Goal: Task Accomplishment & Management: Use online tool/utility

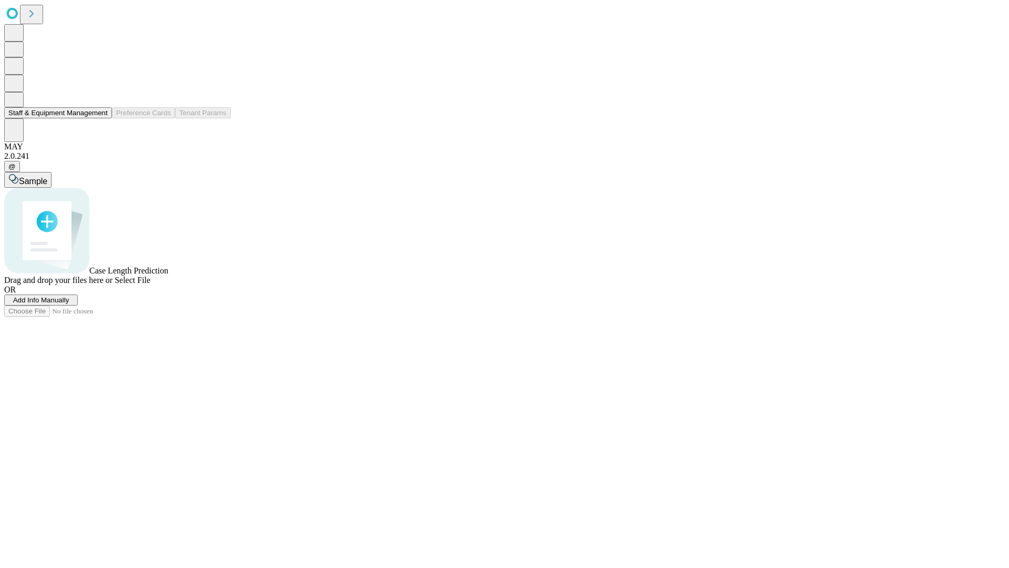
click at [100, 118] on button "Staff & Equipment Management" at bounding box center [58, 112] width 108 height 11
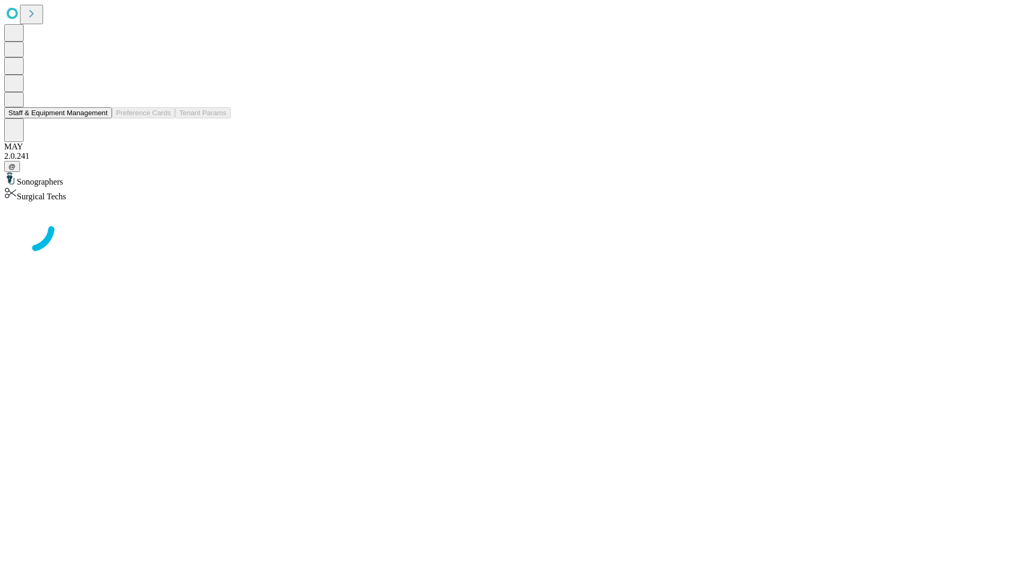
click at [100, 118] on button "Staff & Equipment Management" at bounding box center [58, 112] width 108 height 11
